Goal: Find specific page/section: Find specific page/section

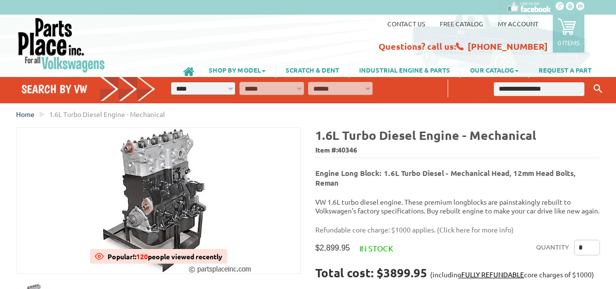
click at [26, 116] on span "Home" at bounding box center [25, 114] width 18 height 9
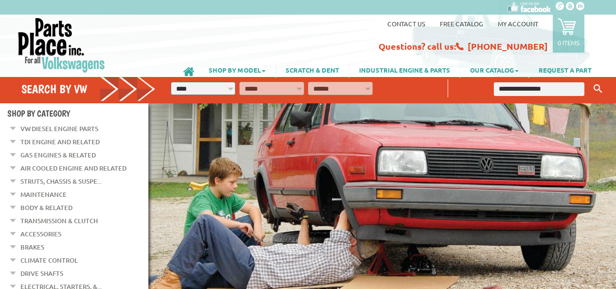
click at [52, 130] on link "VW Diesel Engine Parts" at bounding box center [59, 128] width 78 height 13
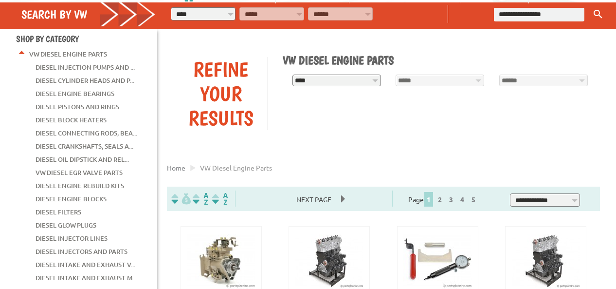
scroll to position [74, 0]
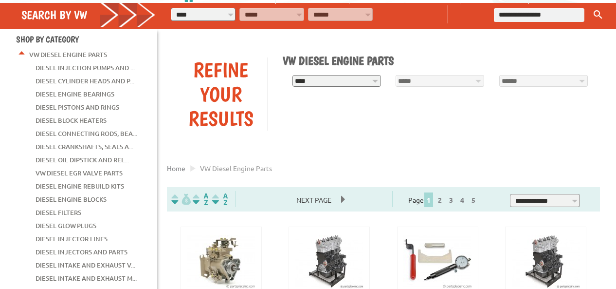
click at [85, 196] on link "Diesel Engine Blocks" at bounding box center [71, 199] width 71 height 13
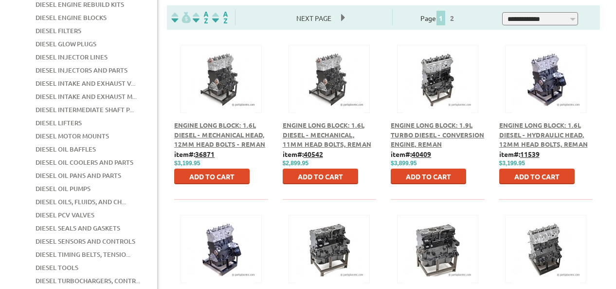
scroll to position [240, 0]
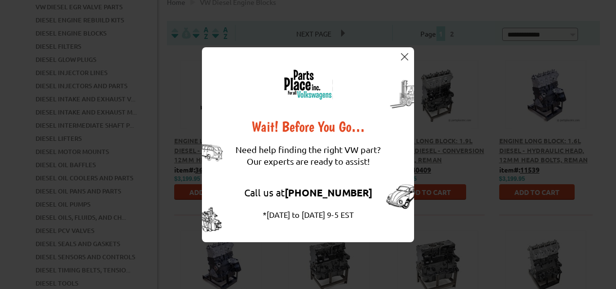
click at [405, 56] on img at bounding box center [404, 56] width 7 height 7
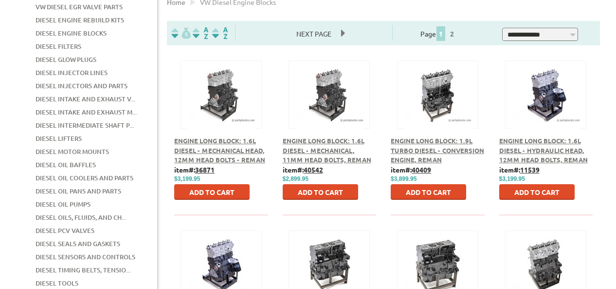
scroll to position [142, 0]
